Goal: Navigation & Orientation: Go to known website

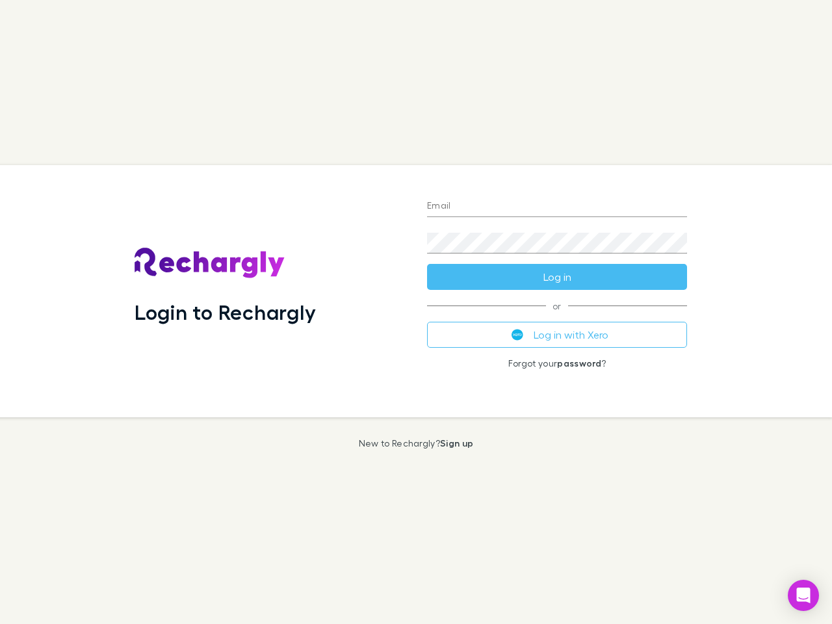
click at [416, 312] on div "Login to Rechargly" at bounding box center [270, 291] width 292 height 252
click at [557, 207] on input "Email" at bounding box center [557, 206] width 260 height 21
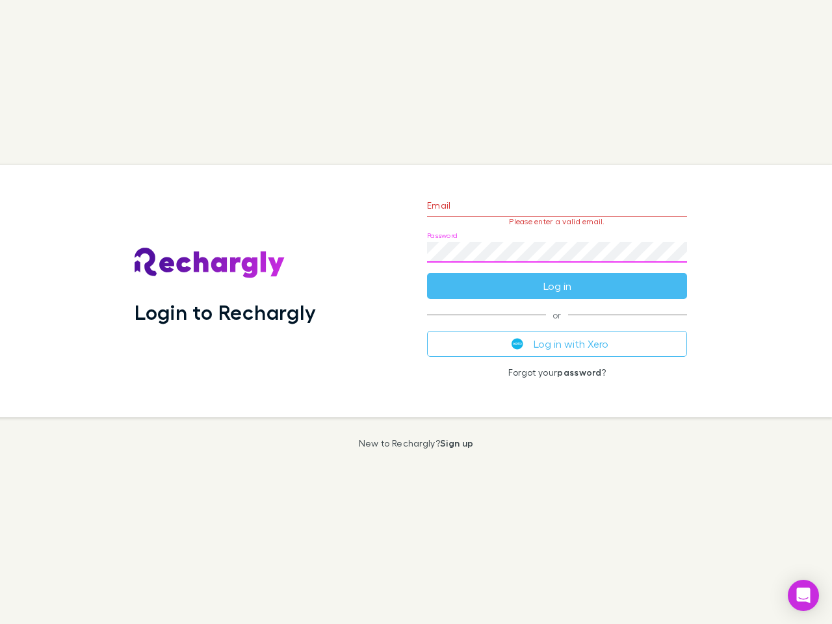
click at [557, 277] on form "Email Please enter a valid email. Password Log in" at bounding box center [557, 242] width 260 height 113
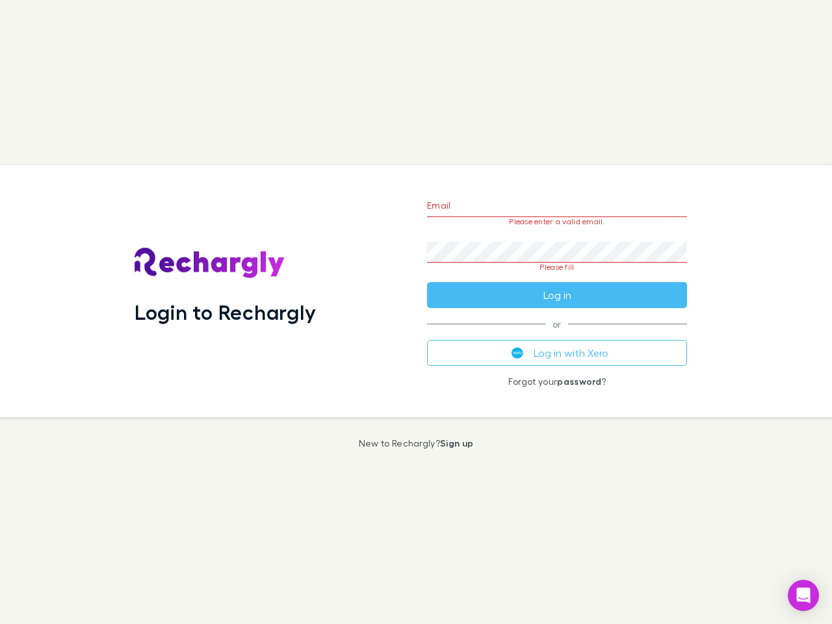
click at [557, 335] on div "Email Please enter a valid email. Password Please fill Log in or Log in with Xe…" at bounding box center [556, 291] width 281 height 252
click at [803, 595] on icon "Open Intercom Messenger" at bounding box center [804, 595] width 14 height 16
